Goal: Task Accomplishment & Management: Manage account settings

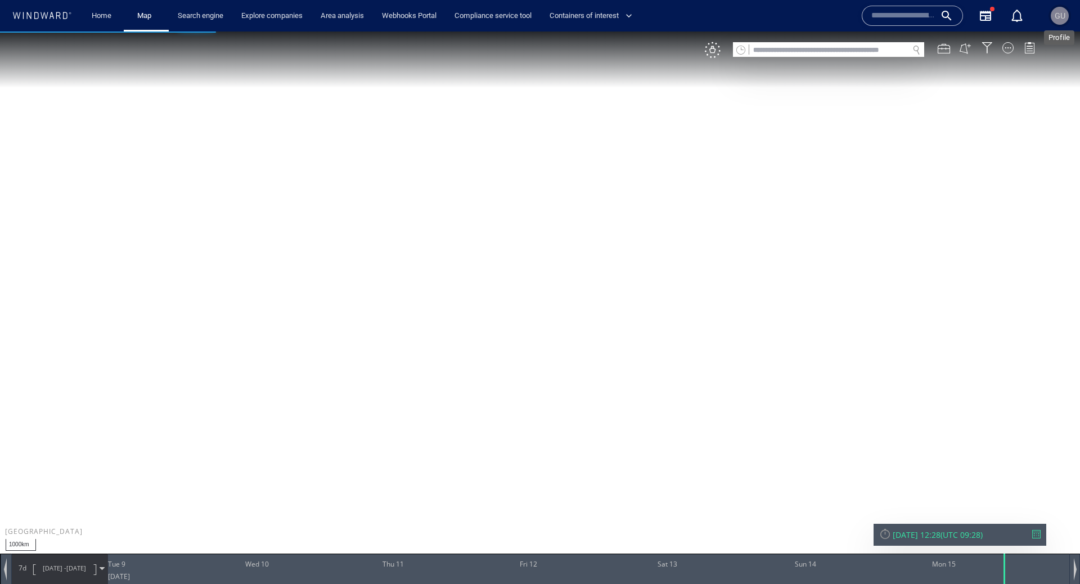
click at [1060, 16] on span "GU" at bounding box center [1060, 15] width 11 height 9
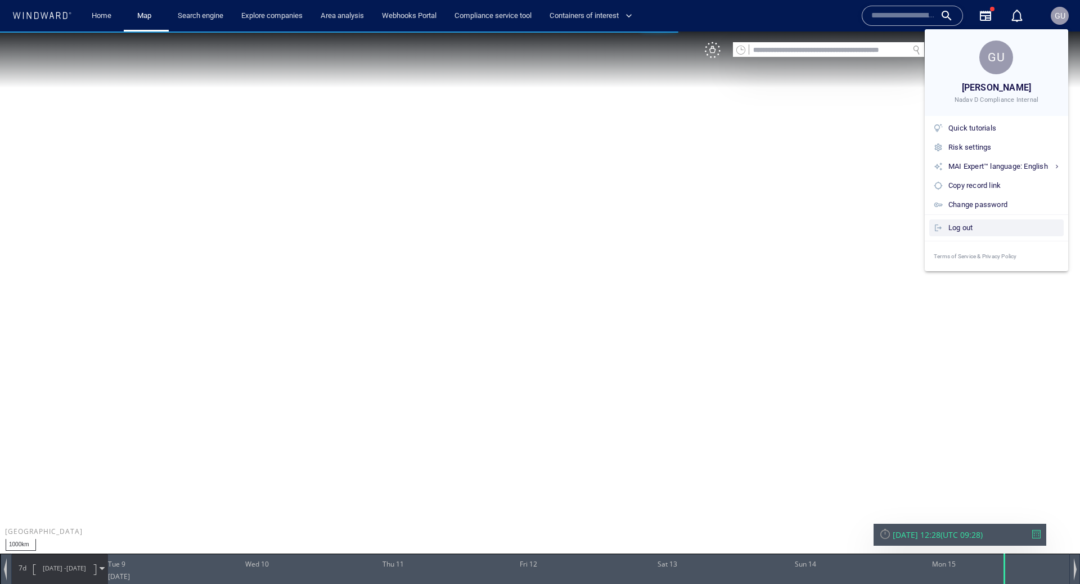
click at [952, 228] on div "Log out" at bounding box center [1004, 228] width 111 height 12
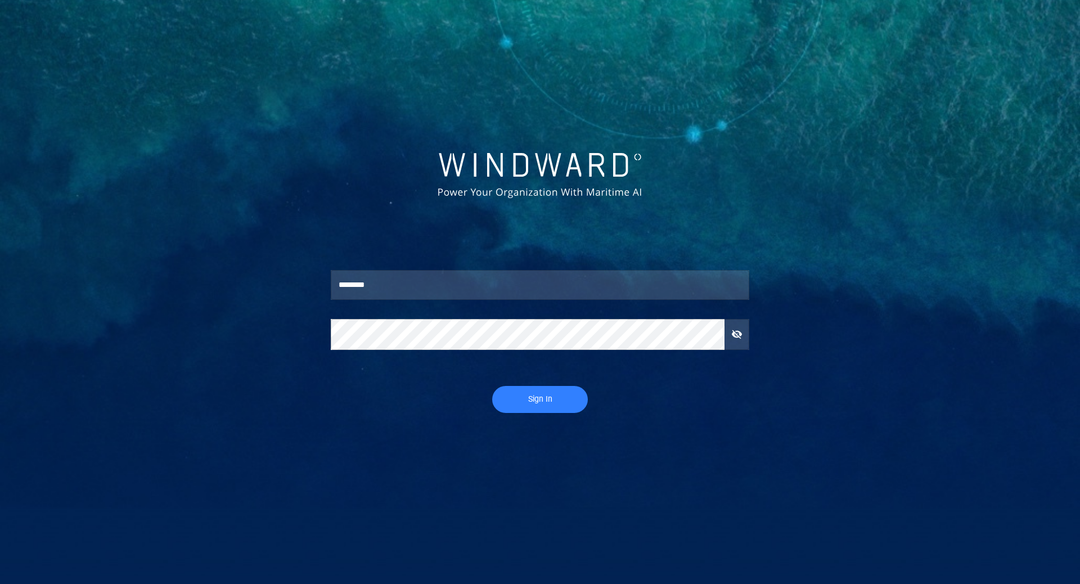
click at [528, 401] on span "Sign In" at bounding box center [540, 399] width 73 height 14
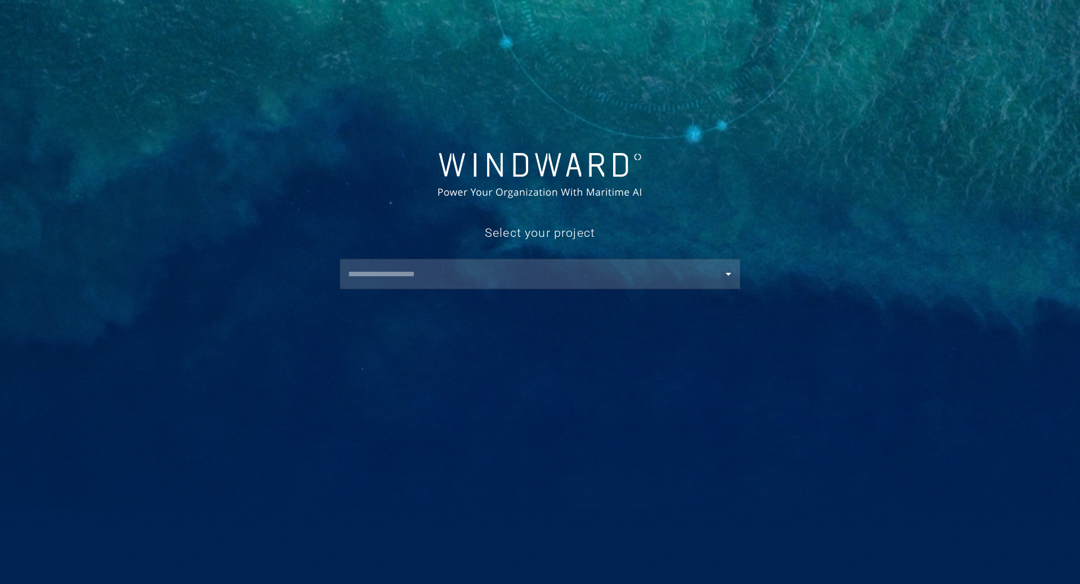
click at [462, 275] on input "text" at bounding box center [543, 274] width 396 height 20
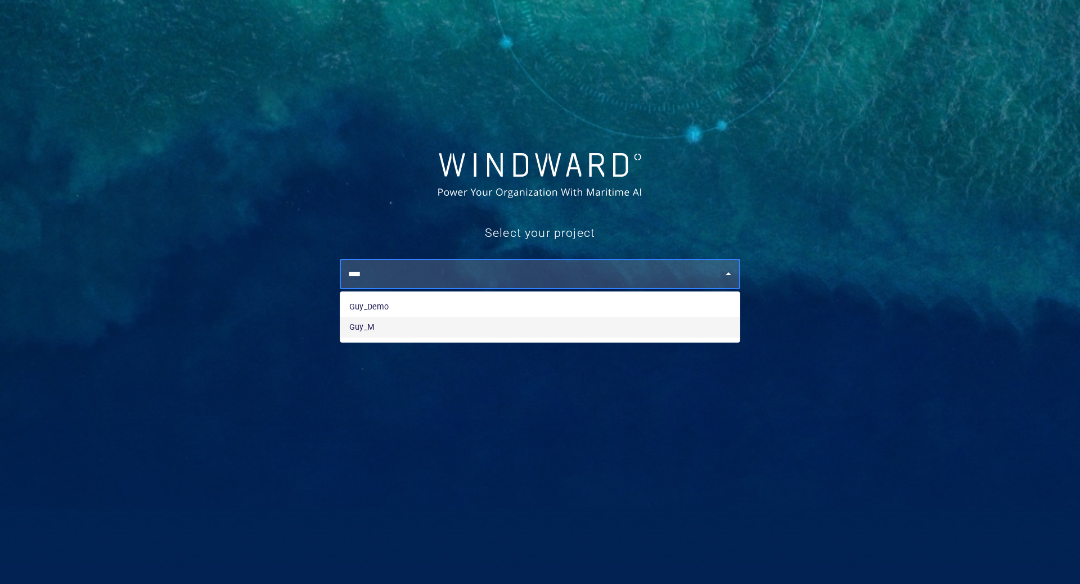
click at [403, 328] on li "Guy_M" at bounding box center [539, 327] width 399 height 20
type input "*****"
